Goal: Task Accomplishment & Management: Manage account settings

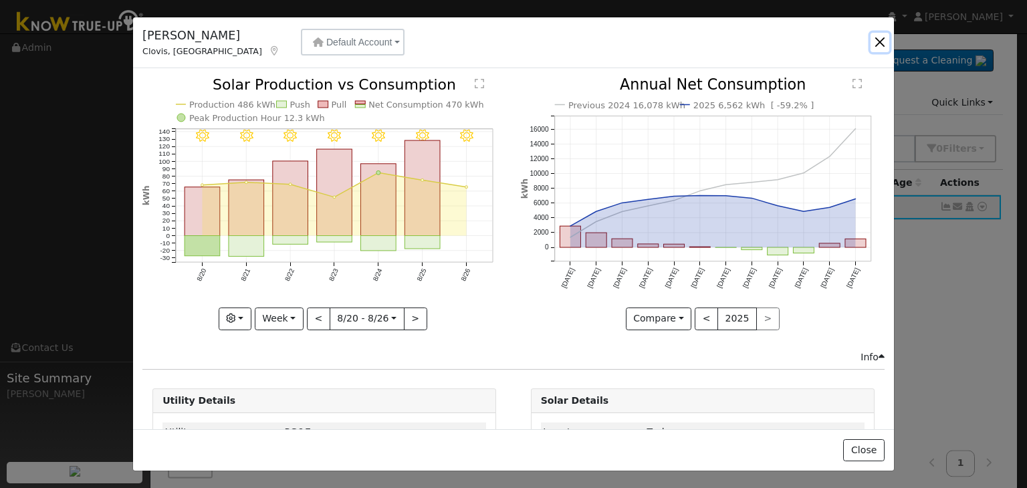
click at [874, 47] on button "button" at bounding box center [880, 42] width 19 height 19
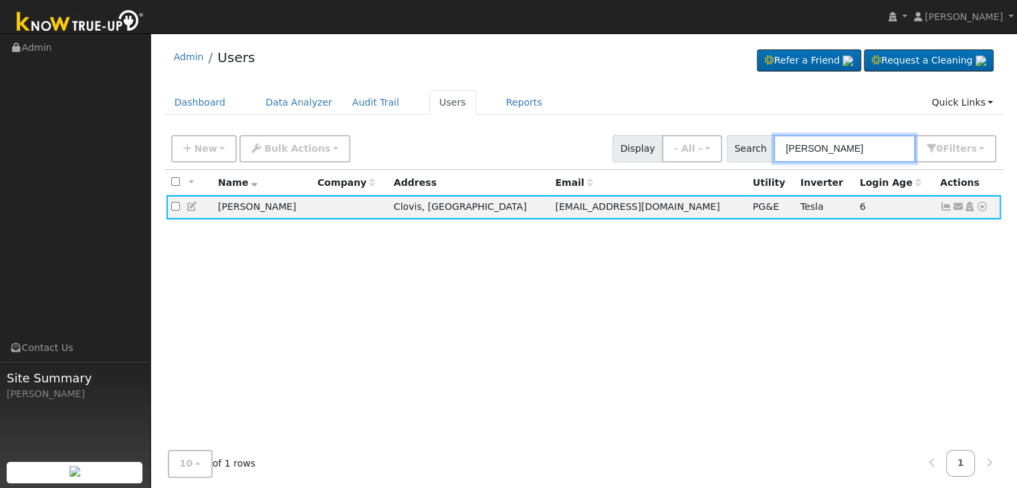
click at [849, 141] on input "[PERSON_NAME]" at bounding box center [845, 148] width 142 height 27
paste input "[PERSON_NAME]"
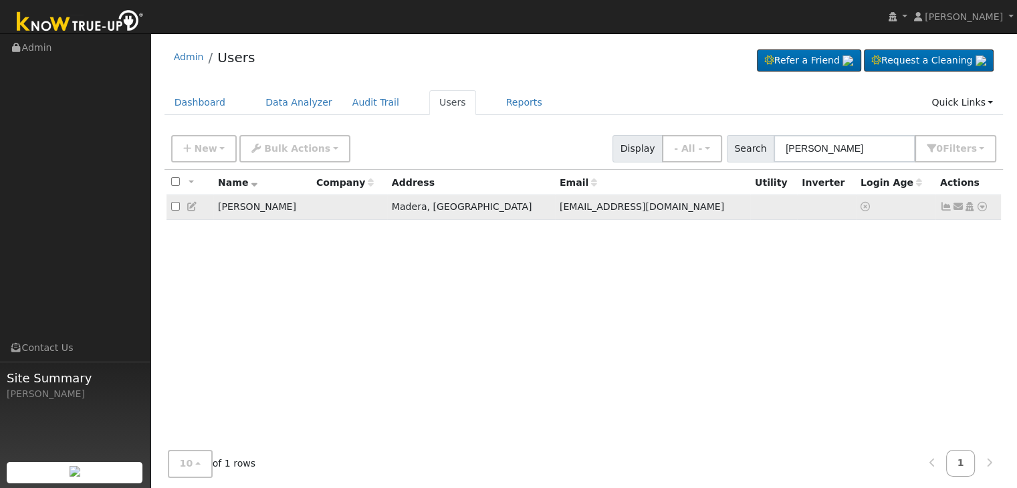
click at [946, 205] on icon at bounding box center [946, 206] width 12 height 9
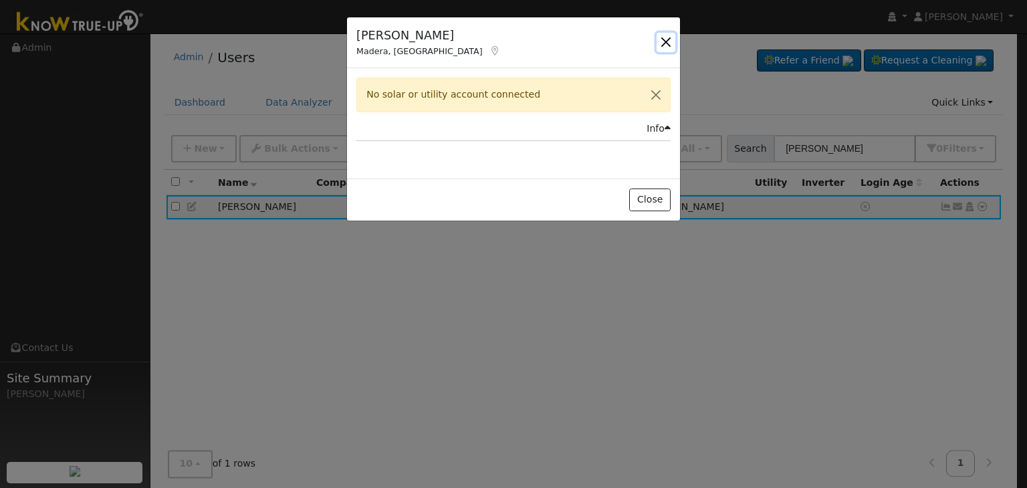
click at [661, 38] on button "button" at bounding box center [666, 42] width 19 height 19
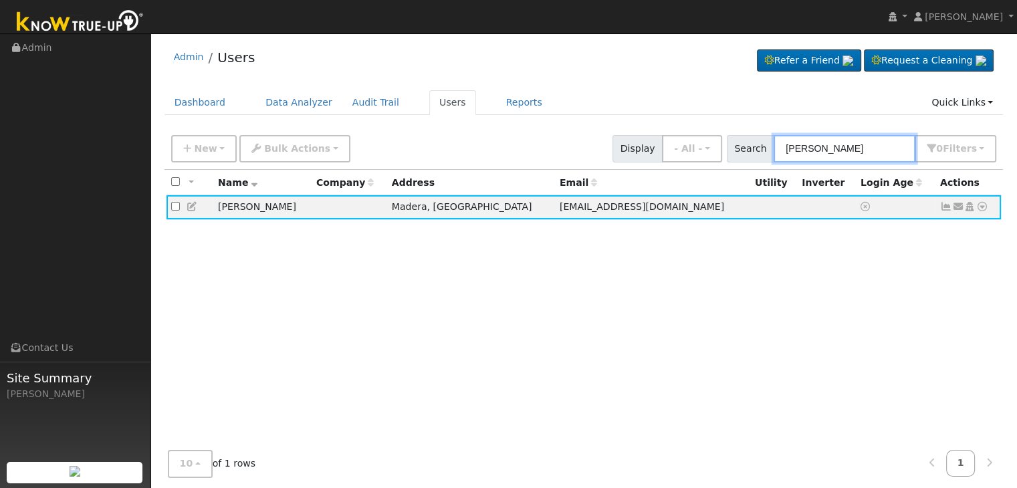
click at [829, 154] on input "[PERSON_NAME]" at bounding box center [845, 148] width 142 height 27
paste input "[PERSON_NAME]"
type input "[PERSON_NAME]"
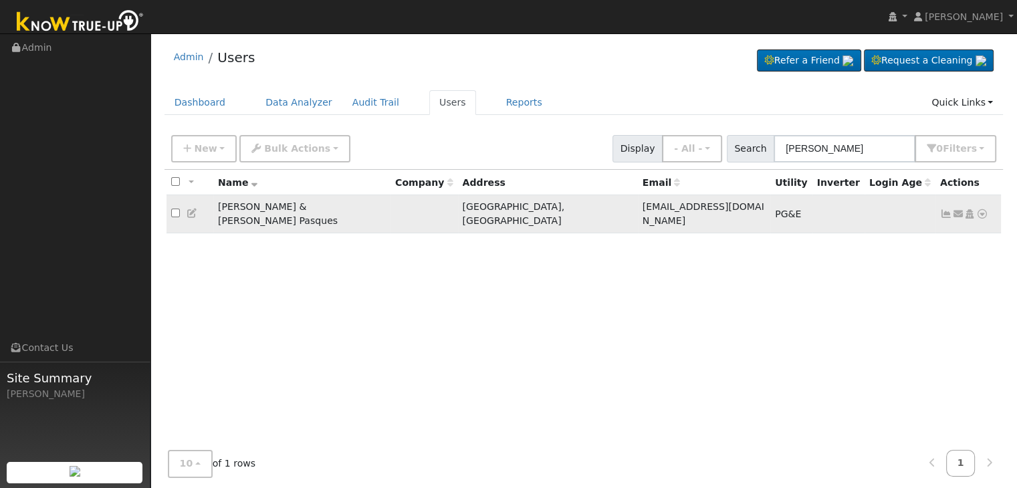
click at [944, 210] on icon at bounding box center [946, 213] width 12 height 9
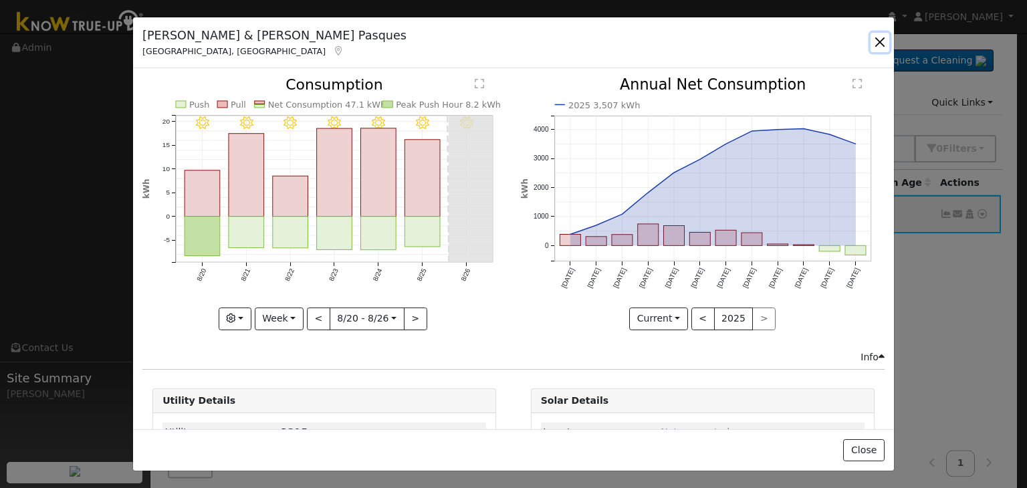
click at [881, 47] on button "button" at bounding box center [880, 42] width 19 height 19
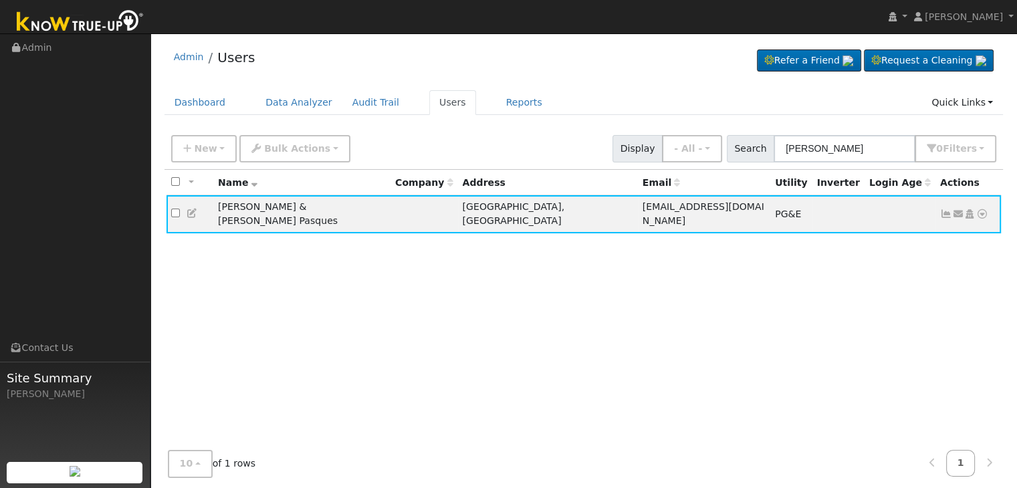
click at [503, 69] on div "Admin Users Refer a Friend Request a Cleaning" at bounding box center [584, 60] width 839 height 41
